Goal: Information Seeking & Learning: Check status

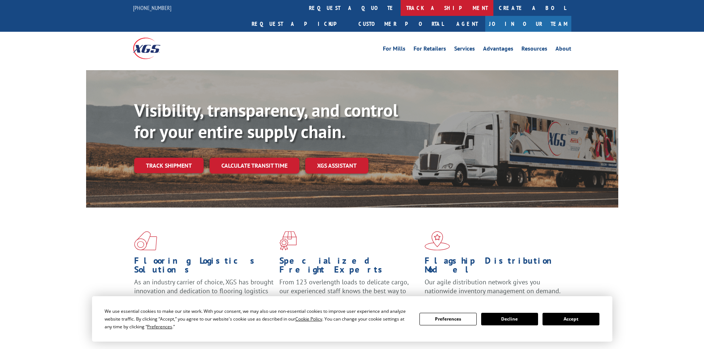
click at [400, 5] on link "track a shipment" at bounding box center [446, 8] width 93 height 16
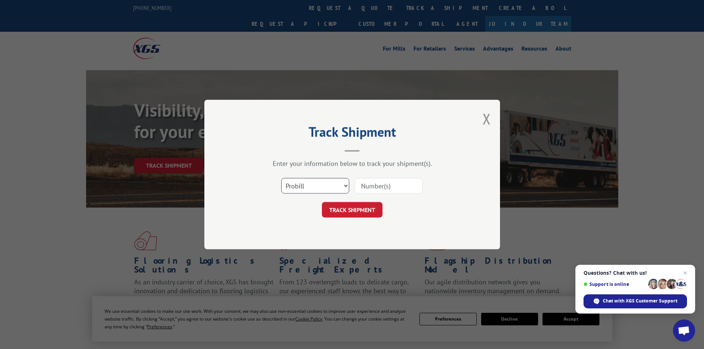
click at [342, 187] on select "Select category... Probill BOL PO" at bounding box center [315, 186] width 68 height 16
select select "bol"
click at [281, 178] on select "Select category... Probill BOL PO" at bounding box center [315, 186] width 68 height 16
click at [371, 186] on input at bounding box center [389, 186] width 68 height 16
paste input "6023788"
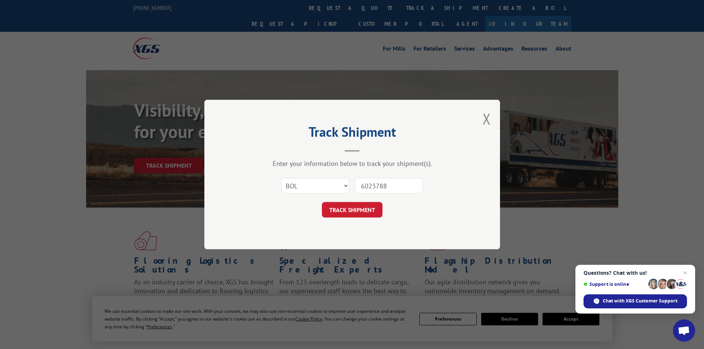
type input "6023788"
click at [360, 208] on button "TRACK SHIPMENT" at bounding box center [352, 210] width 61 height 16
